Goal: Check status

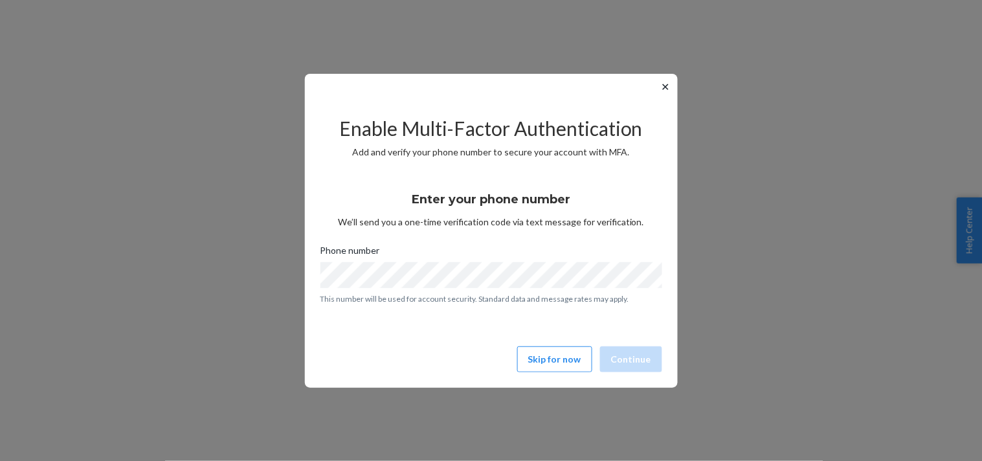
click at [670, 93] on button "✕" at bounding box center [666, 87] width 14 height 16
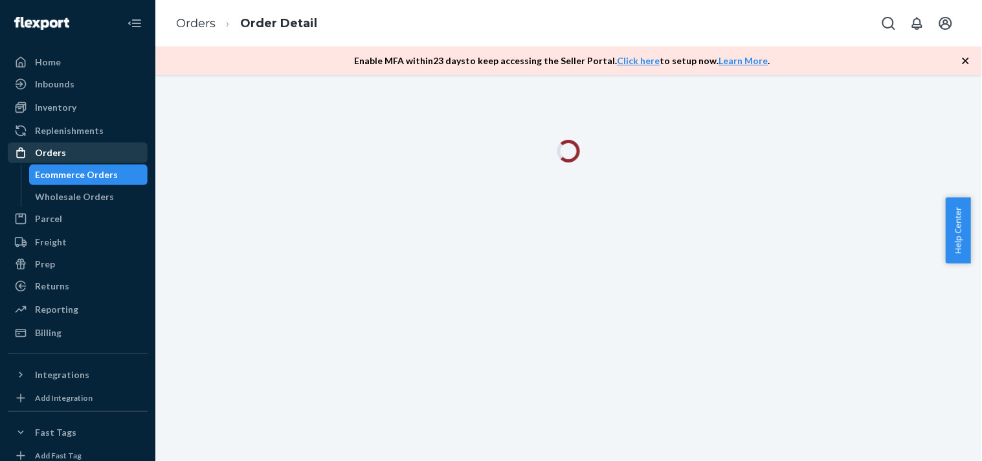
click at [94, 150] on div "Orders" at bounding box center [77, 153] width 137 height 18
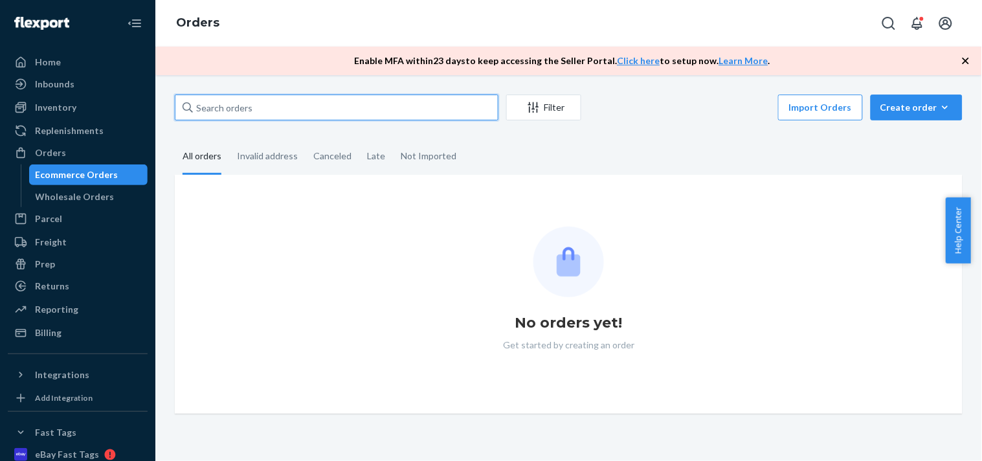
click at [283, 106] on input "text" at bounding box center [337, 107] width 324 height 26
paste input "RYDO8RFOLG"
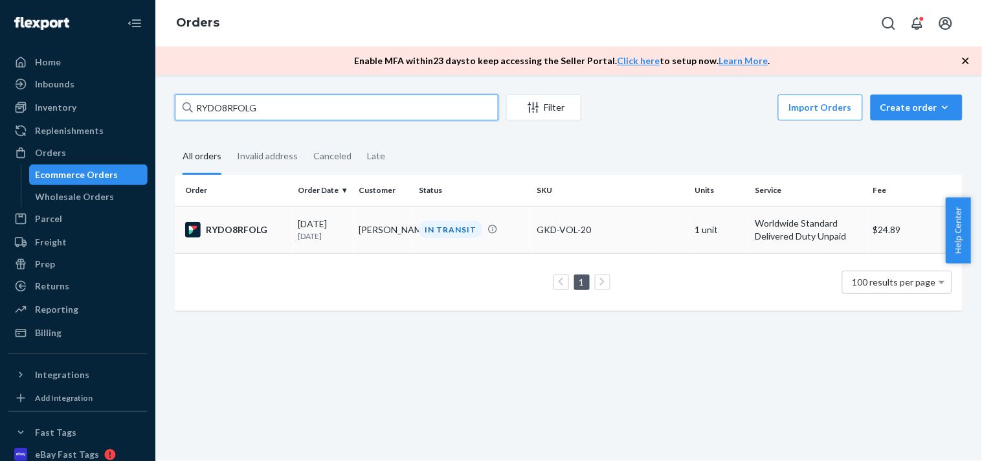
type input "RYDO8RFOLG"
click at [253, 225] on div "RYDO8RFOLG" at bounding box center [236, 230] width 103 height 16
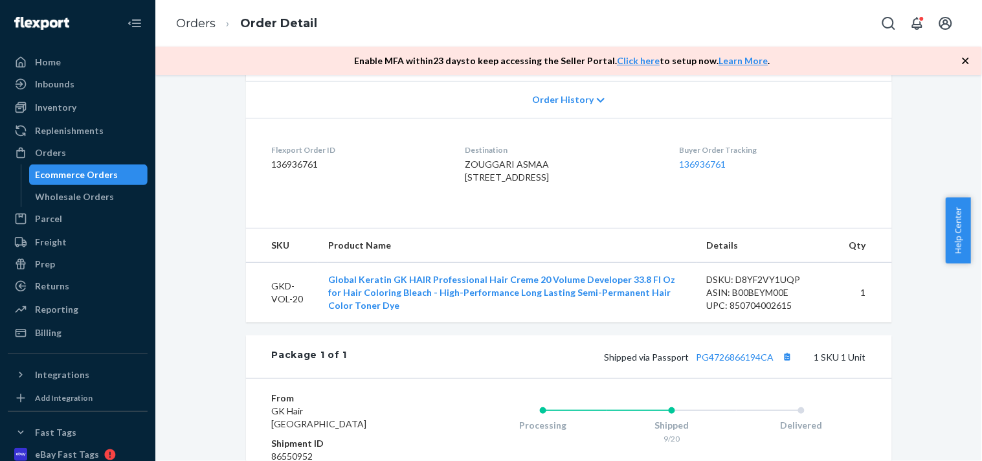
scroll to position [287, 0]
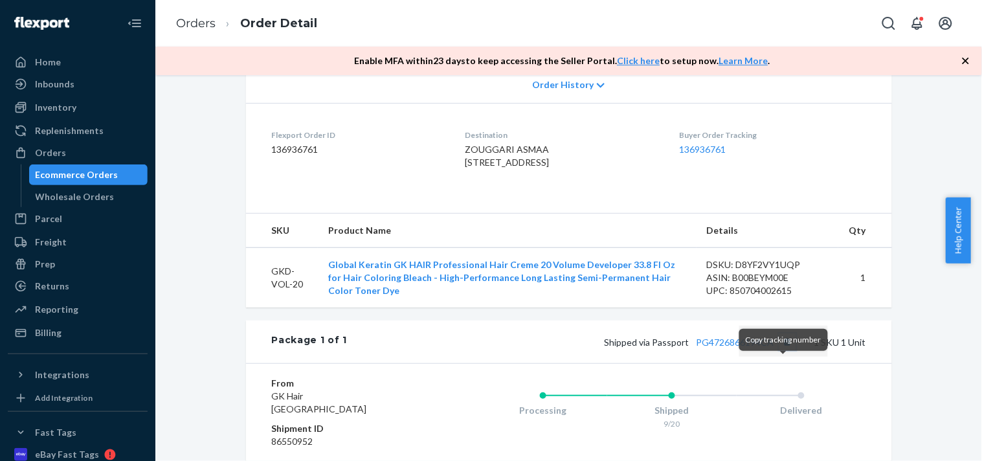
click at [787, 350] on button "Copy tracking number" at bounding box center [787, 341] width 17 height 17
